Goal: Answer question/provide support: Share knowledge or assist other users

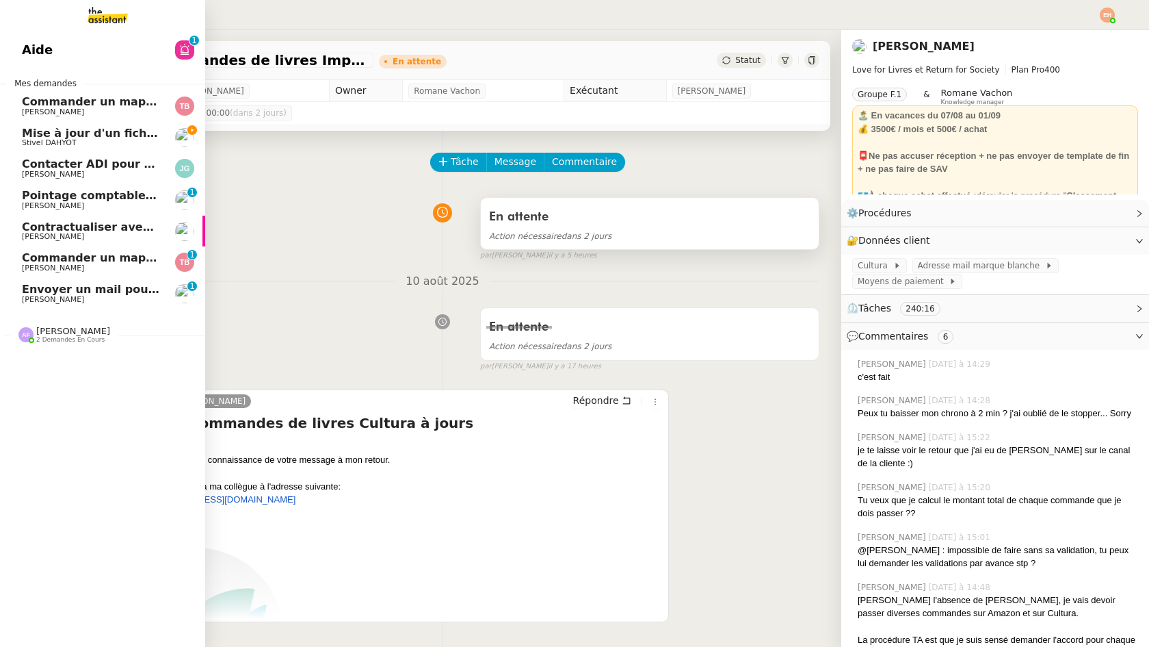
click at [78, 134] on span "Mise à jour d'un fichier de formation - août 2025" at bounding box center [172, 133] width 300 height 13
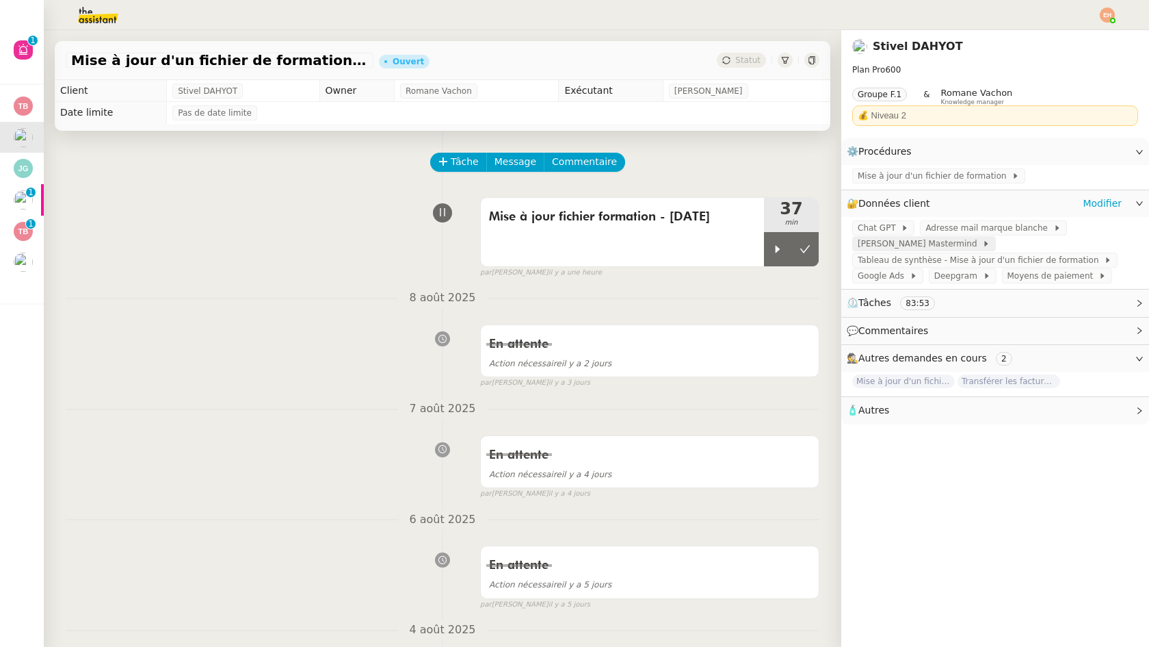
click at [944, 250] on span "[PERSON_NAME] Mastermind" at bounding box center [920, 244] width 125 height 14
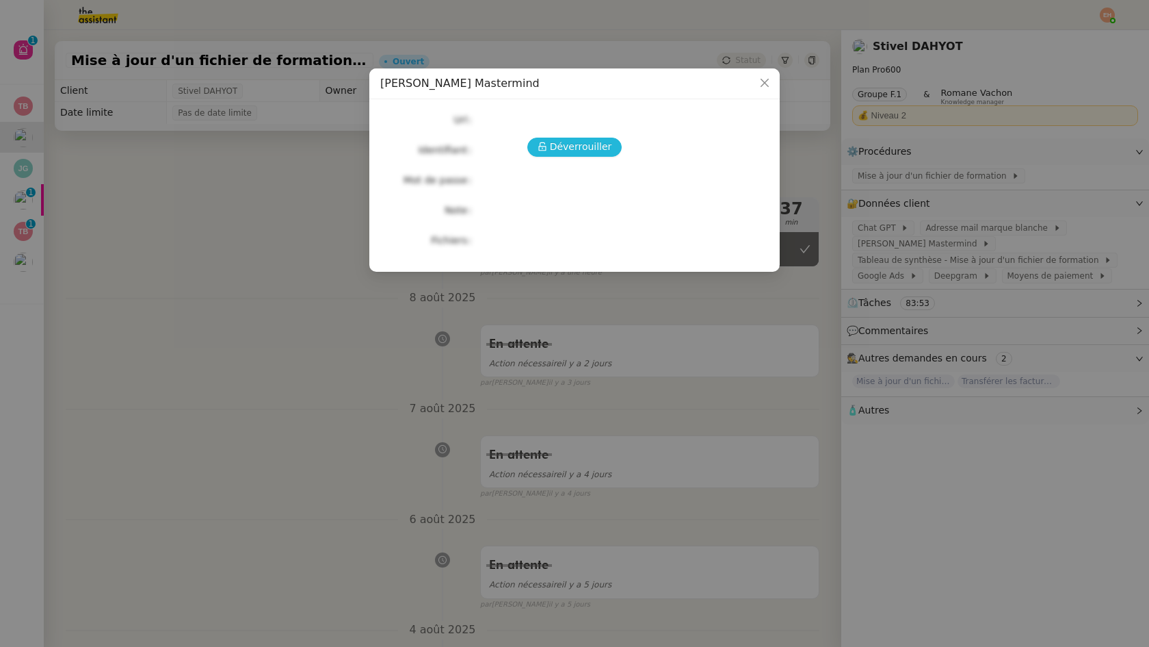
click at [605, 149] on span "Déverrouiller" at bounding box center [581, 147] width 62 height 16
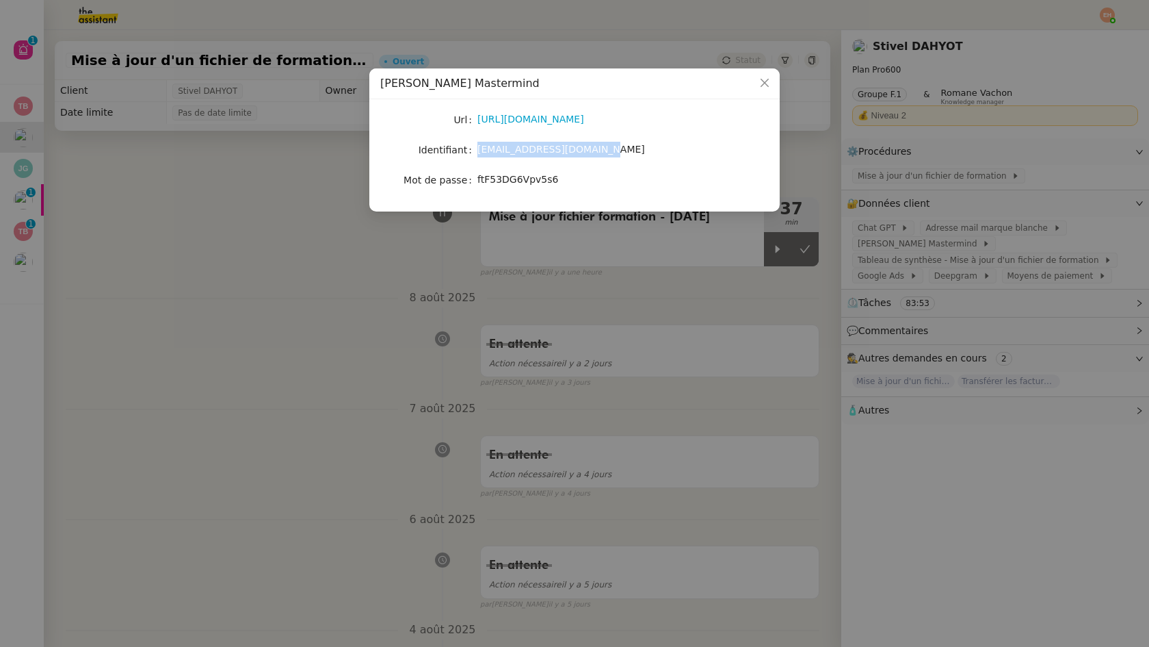
drag, startPoint x: 478, startPoint y: 150, endPoint x: 615, endPoint y: 157, distance: 137.7
click at [615, 158] on div "[EMAIL_ADDRESS][DOMAIN_NAME]" at bounding box center [591, 149] width 226 height 19
copy span "[EMAIL_ADDRESS][DOMAIN_NAME]"
click at [584, 122] on link "[URL][DOMAIN_NAME]" at bounding box center [531, 119] width 107 height 11
click at [484, 182] on span "ftF53DG6Vpv5s6" at bounding box center [518, 179] width 81 height 11
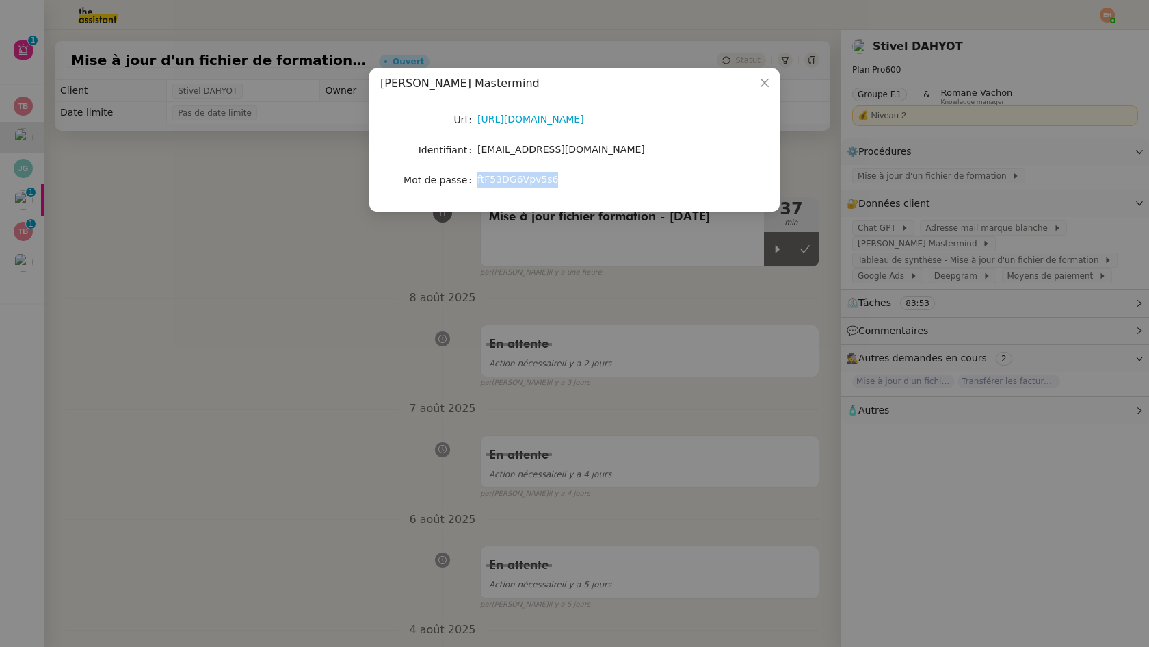
click at [484, 182] on span "ftF53DG6Vpv5s6" at bounding box center [518, 179] width 81 height 11
copy span "ftF53DG6Vpv5s6"
